Goal: Task Accomplishment & Management: Manage account settings

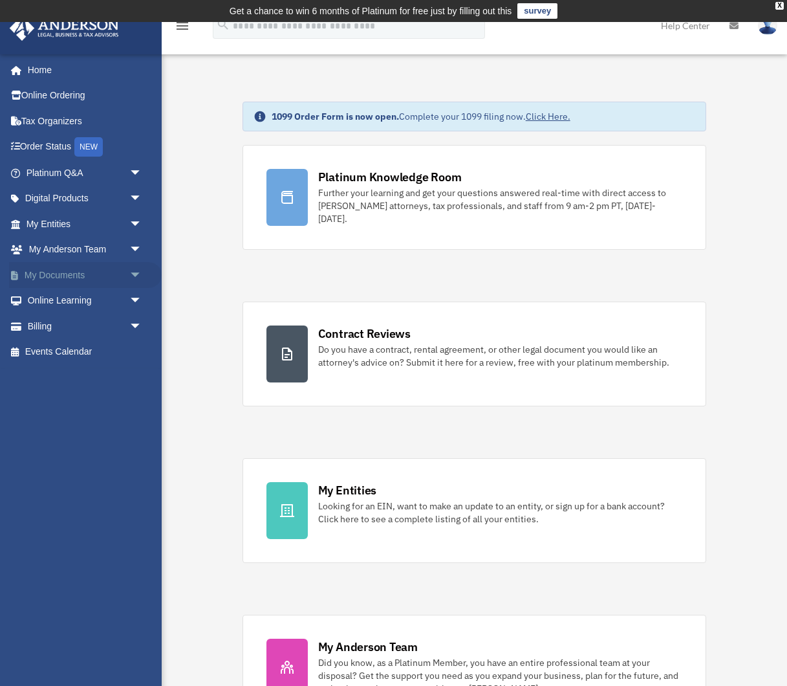
click at [138, 276] on span "arrow_drop_down" at bounding box center [142, 275] width 26 height 27
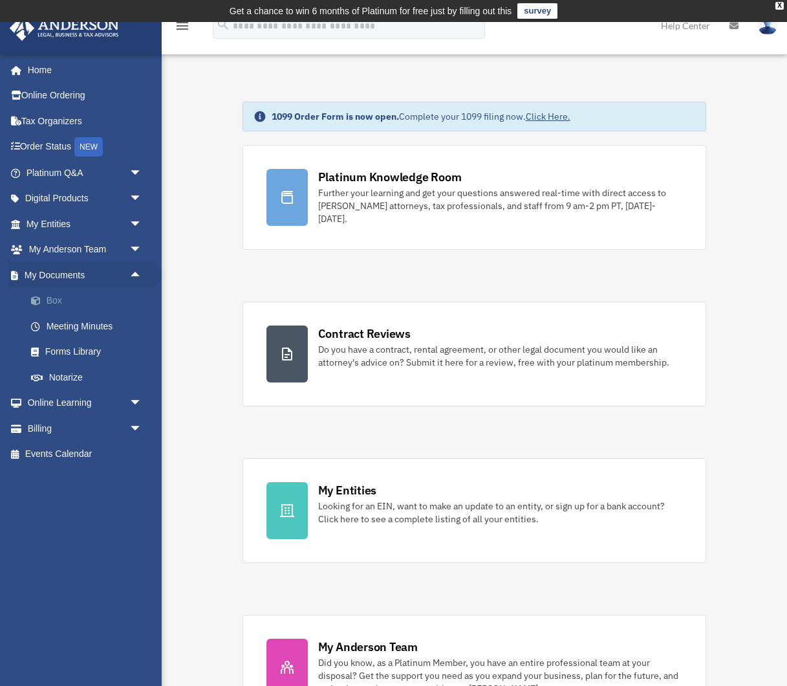
click at [52, 301] on link "Box" at bounding box center [90, 301] width 144 height 26
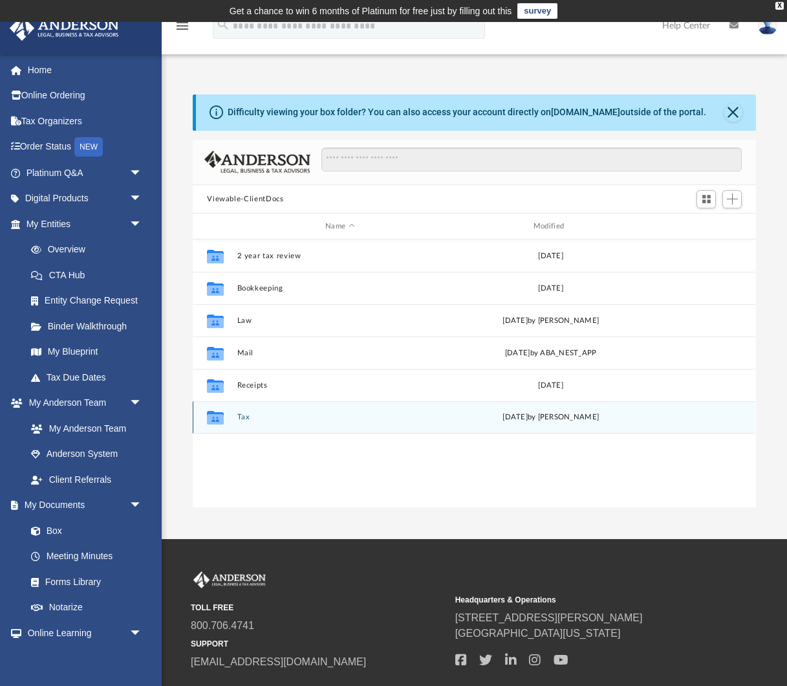
scroll to position [294, 563]
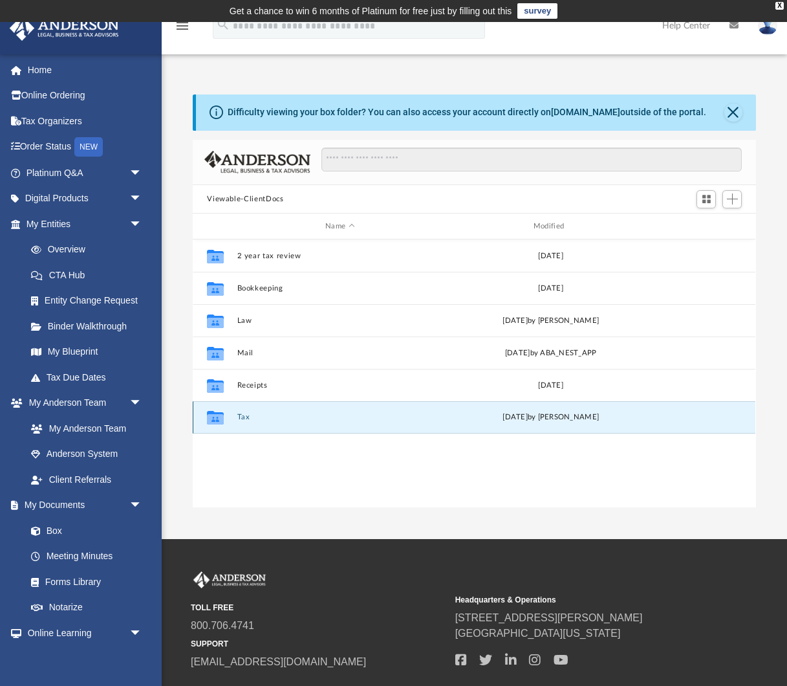
click at [241, 413] on button "Tax" at bounding box center [340, 417] width 206 height 8
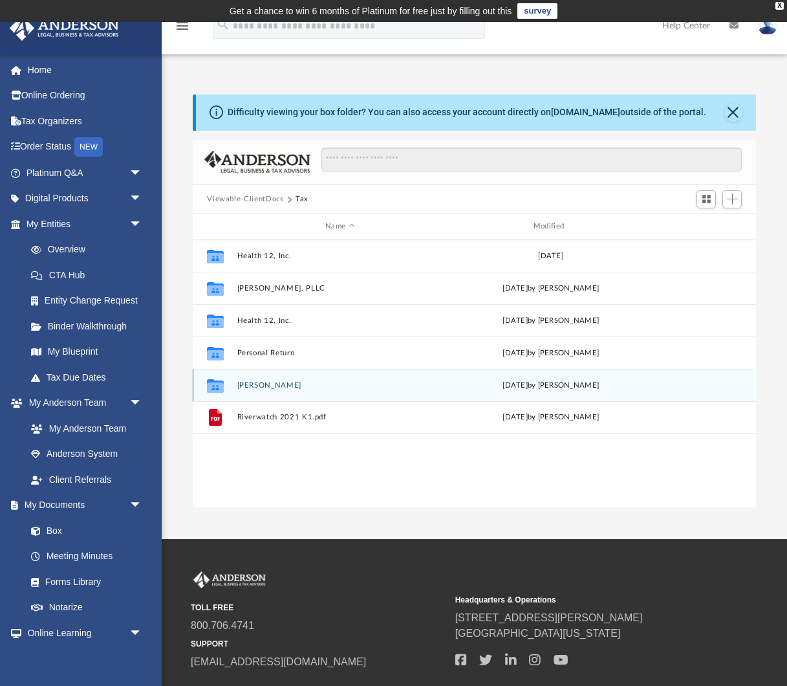
click at [262, 389] on div "Collaborated [PERSON_NAME] [DATE] by [PERSON_NAME]" at bounding box center [474, 385] width 563 height 32
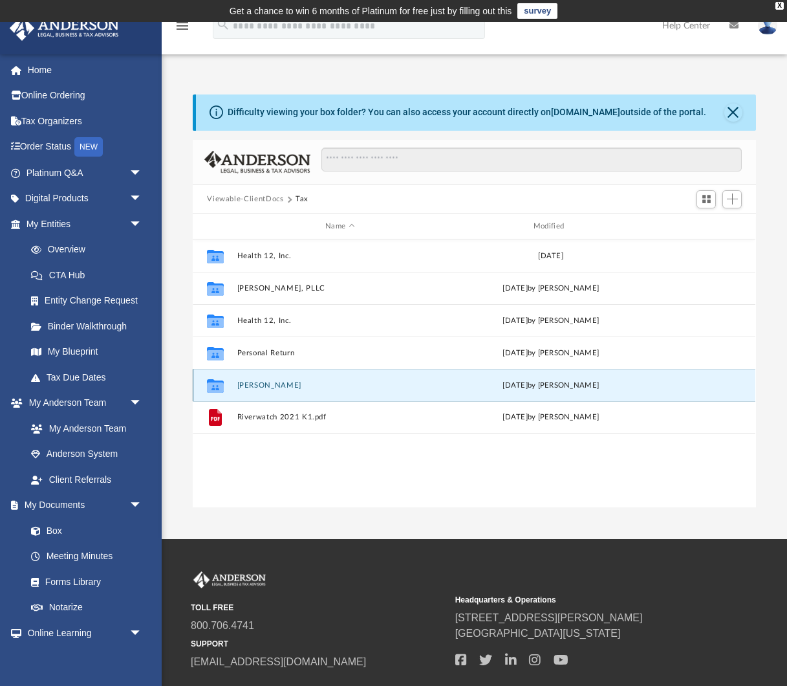
click at [261, 386] on button "[PERSON_NAME]" at bounding box center [340, 385] width 206 height 8
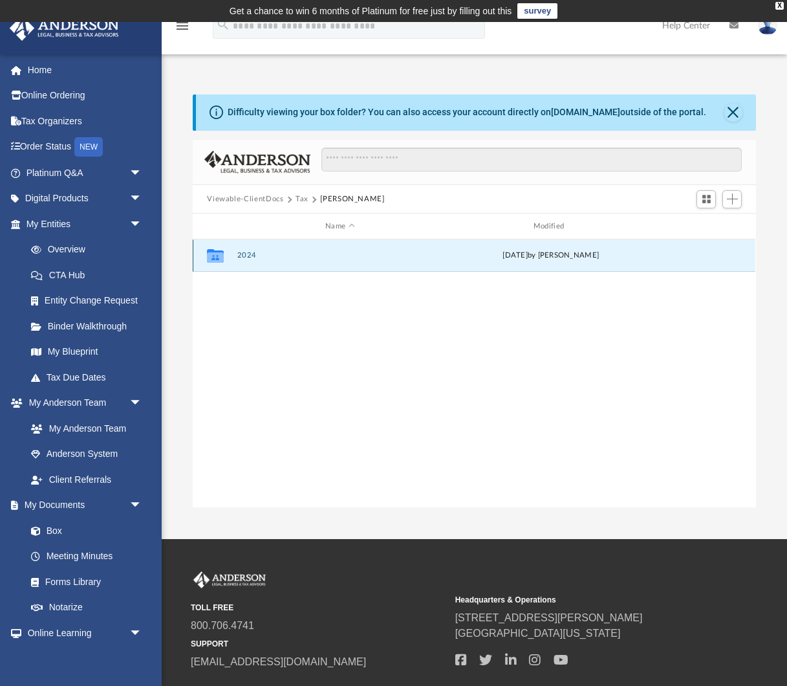
click at [245, 254] on button "2024" at bounding box center [340, 256] width 206 height 8
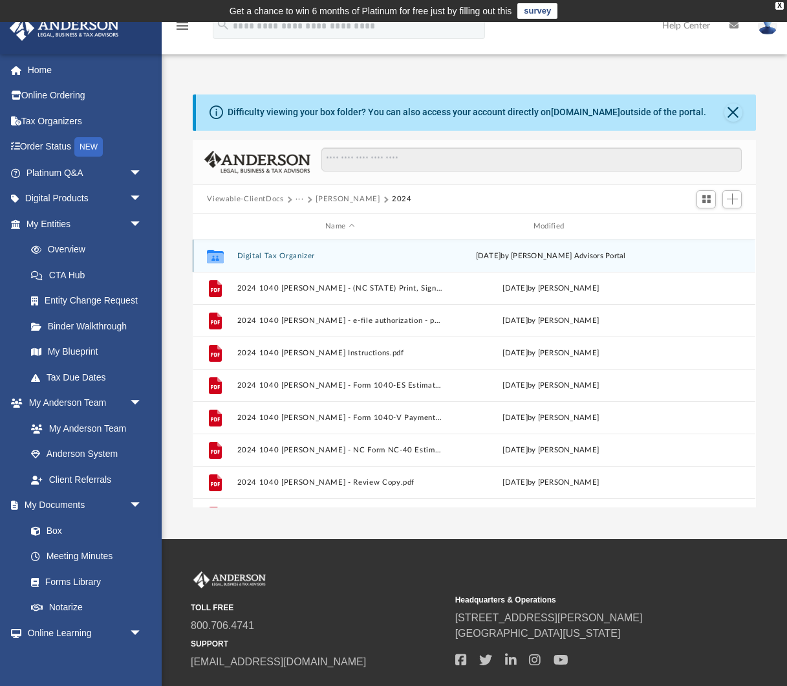
scroll to position [55, 0]
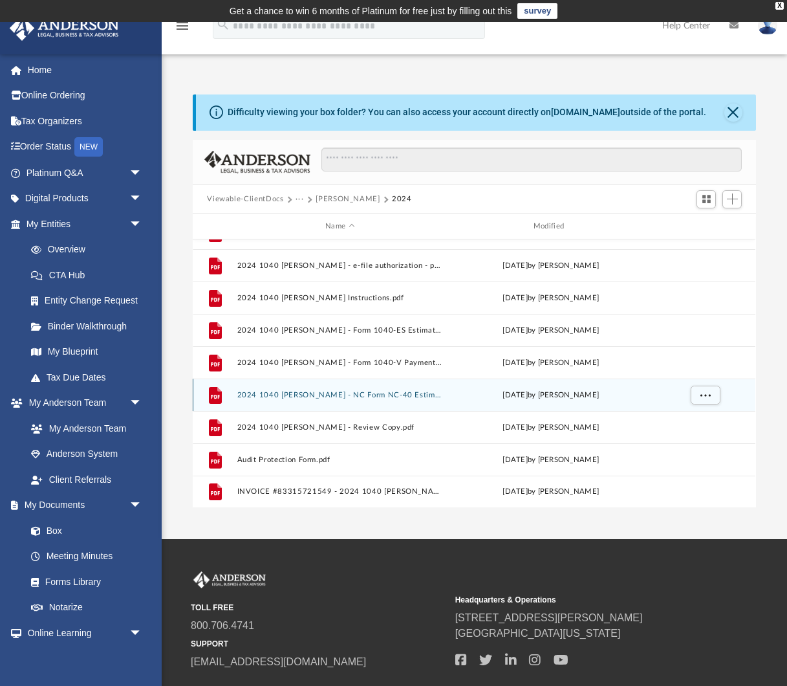
click at [302, 392] on button "2024 1040 [PERSON_NAME] - NC Form NC-40 Estimated Tax Payment.pdf" at bounding box center [340, 395] width 206 height 8
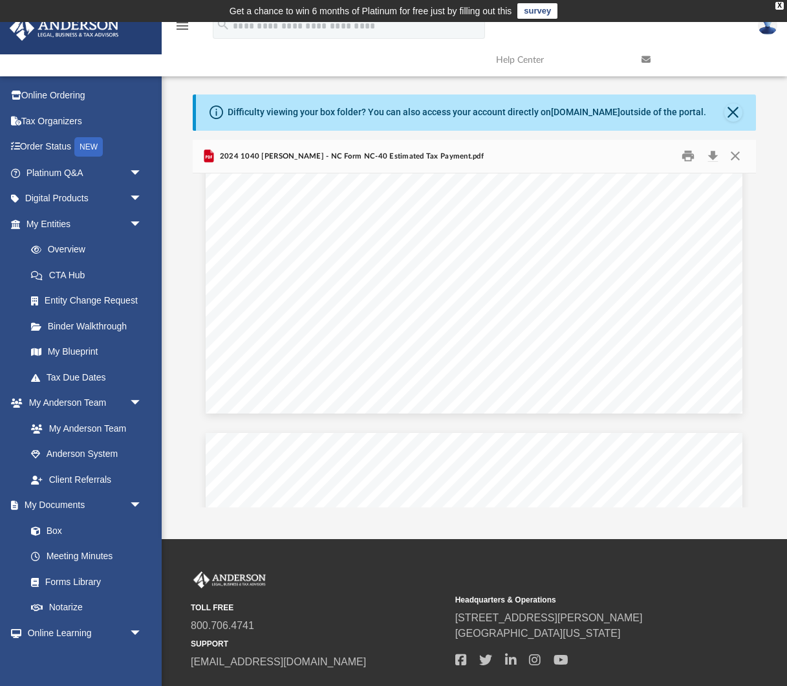
scroll to position [1180, 0]
click at [733, 151] on button "Close" at bounding box center [735, 156] width 23 height 20
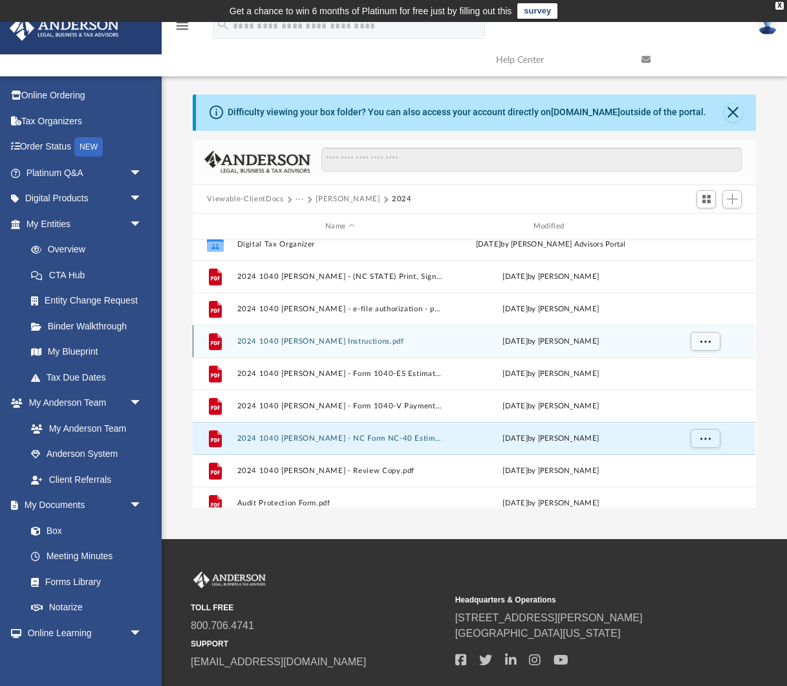
scroll to position [9, 0]
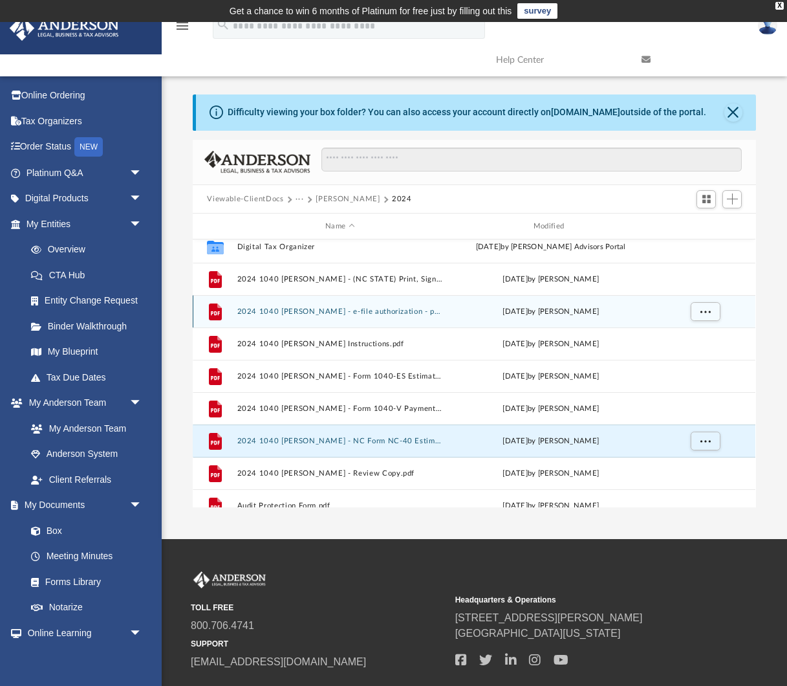
click at [303, 309] on button "2024 1040 [PERSON_NAME] - e-file authorization - please sign.pdf" at bounding box center [340, 311] width 206 height 8
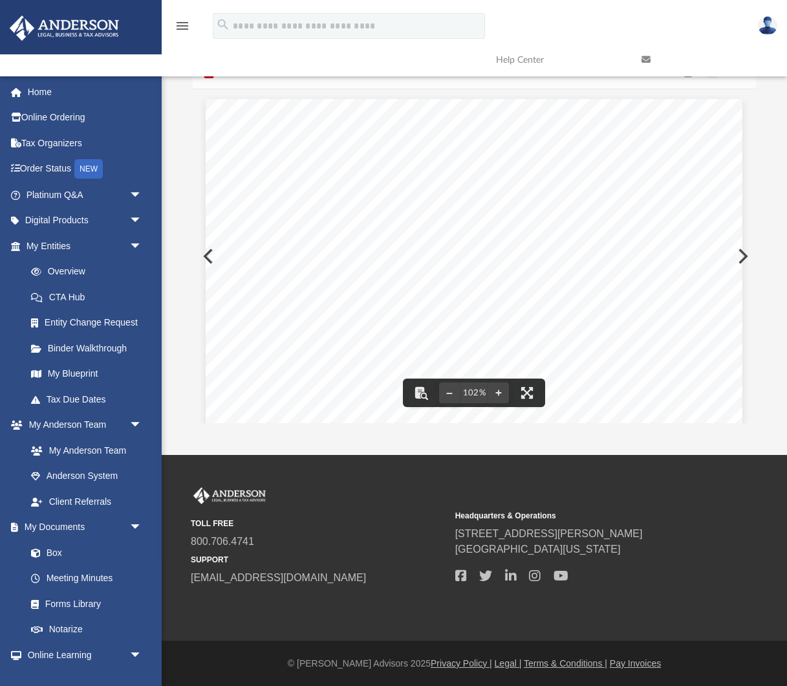
scroll to position [0, 0]
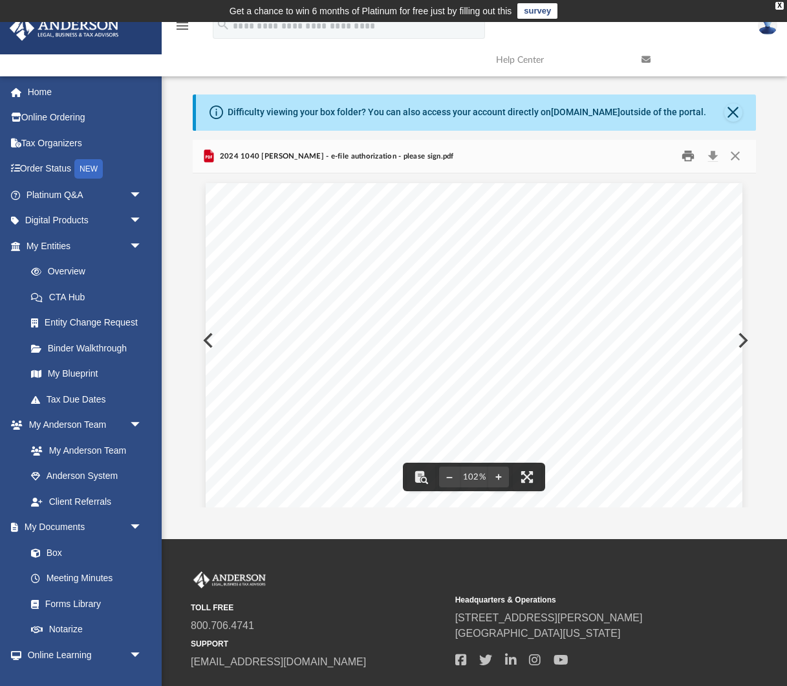
click at [686, 152] on button "Print" at bounding box center [688, 156] width 26 height 20
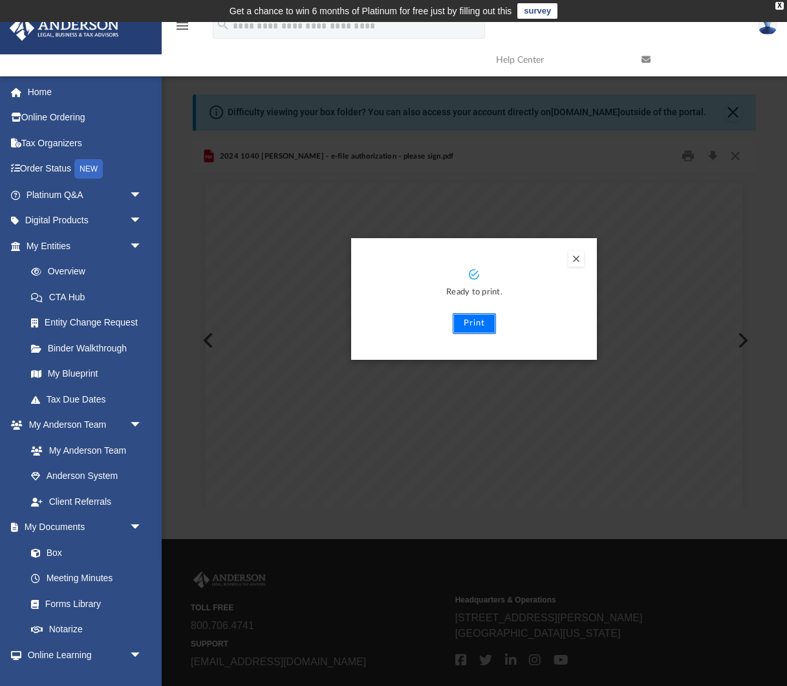
click at [471, 325] on button "Print" at bounding box center [474, 323] width 43 height 21
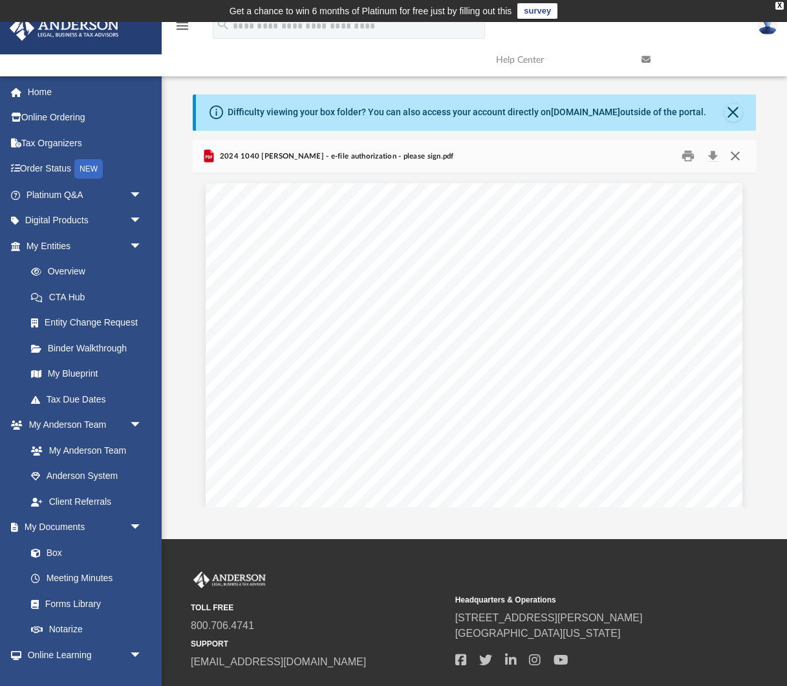
click at [738, 156] on button "Close" at bounding box center [735, 156] width 23 height 20
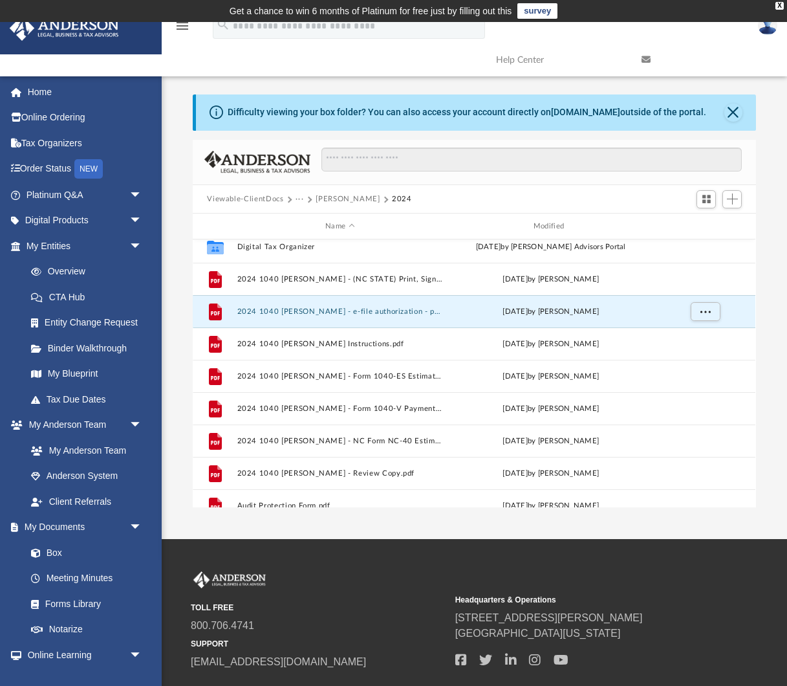
scroll to position [55, 0]
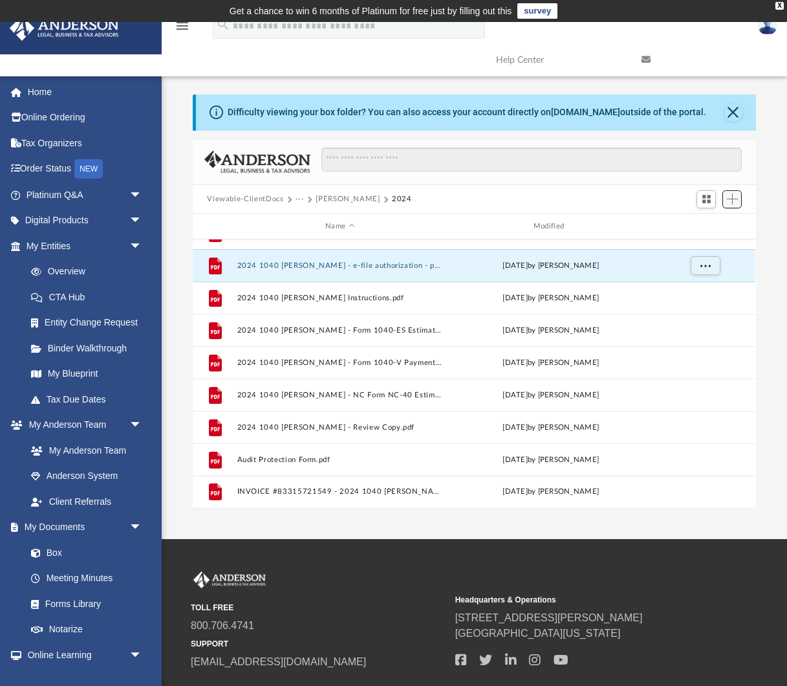
click at [736, 197] on span "Add" at bounding box center [732, 198] width 11 height 11
click at [710, 225] on li "Upload" at bounding box center [714, 225] width 41 height 14
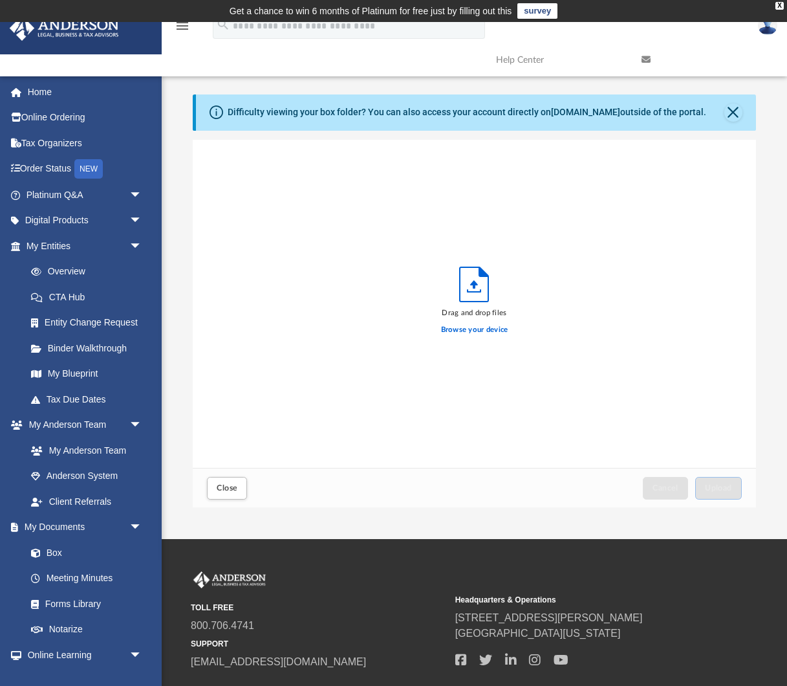
scroll to position [328, 563]
click at [488, 334] on label "Browse your device" at bounding box center [474, 330] width 67 height 12
click at [0, 0] on input "Browse your device" at bounding box center [0, 0] width 0 height 0
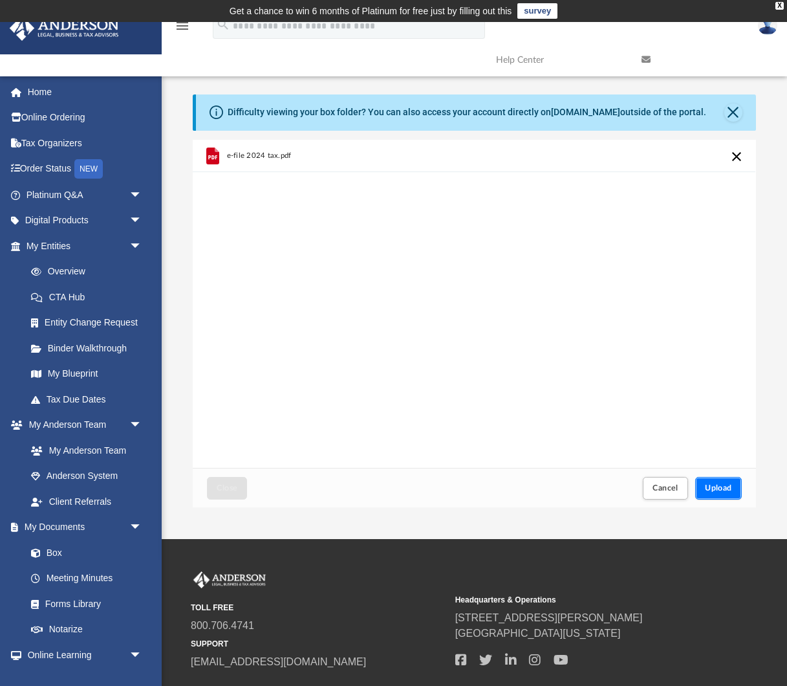
click at [727, 481] on button "Upload" at bounding box center [719, 488] width 47 height 23
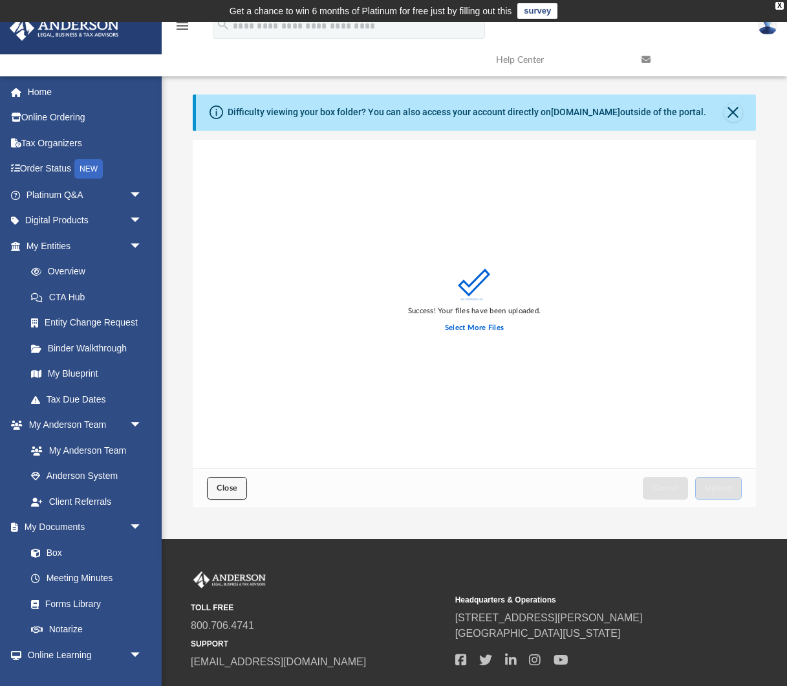
click at [230, 492] on span "Close" at bounding box center [227, 488] width 21 height 8
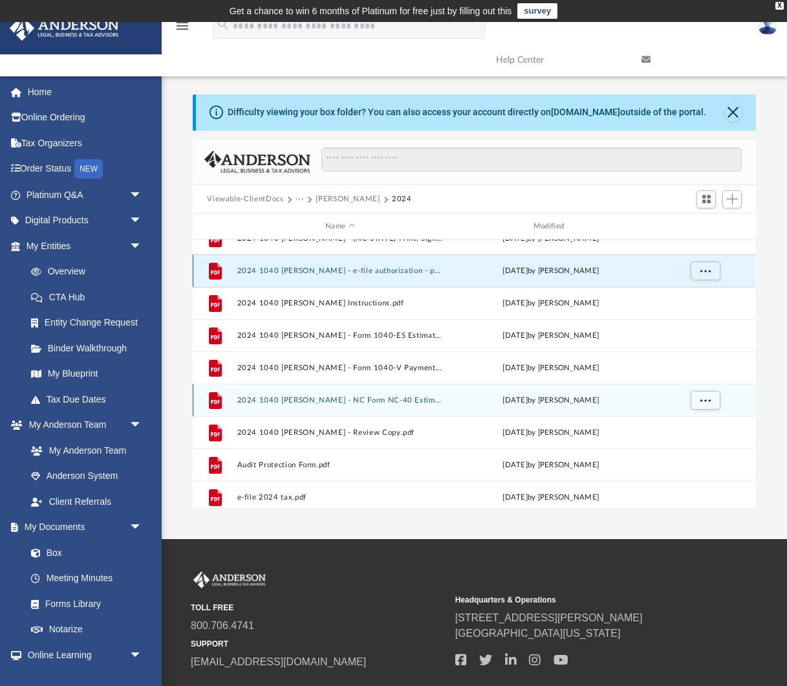
scroll to position [87, 0]
